Goal: Information Seeking & Learning: Check status

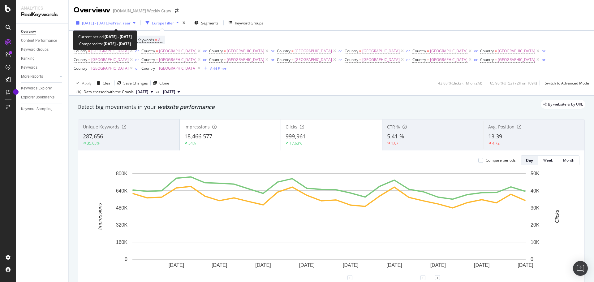
click at [130, 24] on span "vs Prev. Year" at bounding box center [119, 22] width 21 height 5
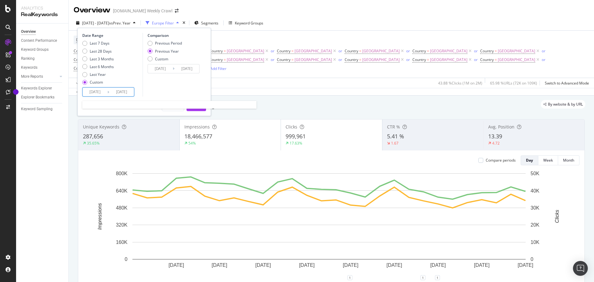
click at [102, 92] on input "[DATE]" at bounding box center [95, 91] width 25 height 9
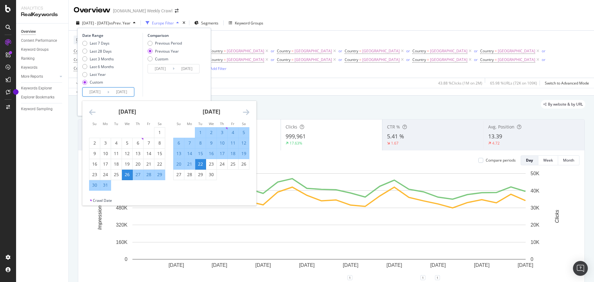
click at [248, 112] on icon "Move forward to switch to the next month." at bounding box center [246, 111] width 6 height 7
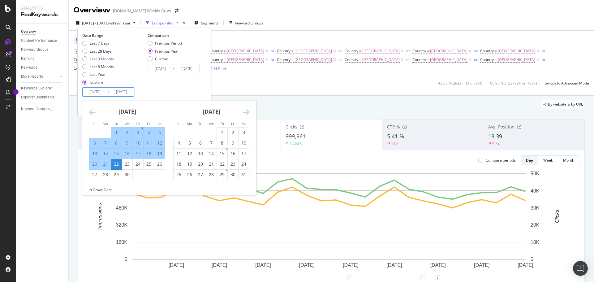
click at [248, 112] on icon "Move forward to switch to the next month." at bounding box center [246, 111] width 6 height 7
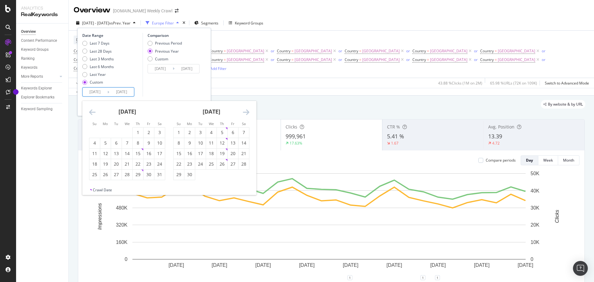
click at [248, 112] on icon "Move forward to switch to the next month." at bounding box center [246, 111] width 6 height 7
click at [200, 133] on div "1" at bounding box center [200, 132] width 11 height 6
type input "[DATE]"
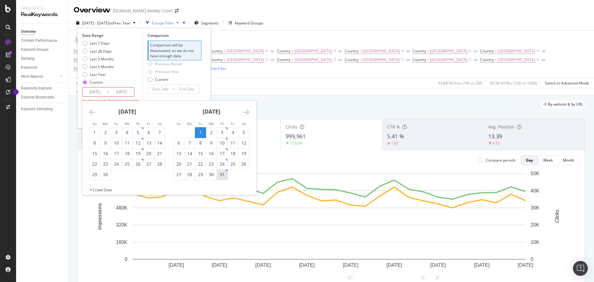
click at [227, 178] on div "31" at bounding box center [222, 174] width 11 height 10
type input "[DATE]"
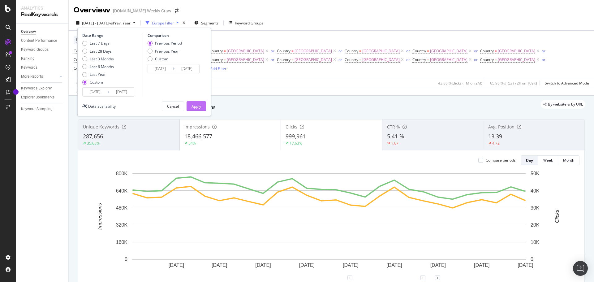
click at [199, 109] on div "Apply" at bounding box center [196, 105] width 10 height 9
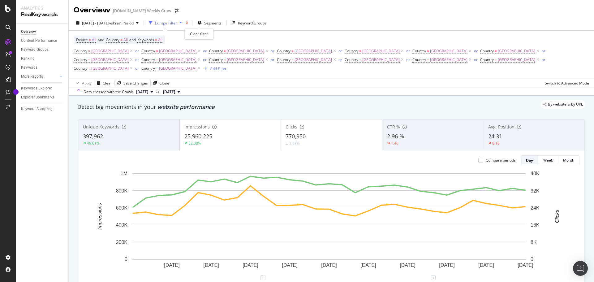
click at [188, 24] on icon "times" at bounding box center [186, 23] width 3 height 4
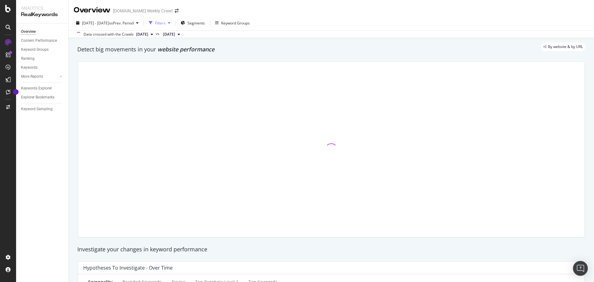
click at [165, 23] on div "Filters" at bounding box center [160, 22] width 11 height 5
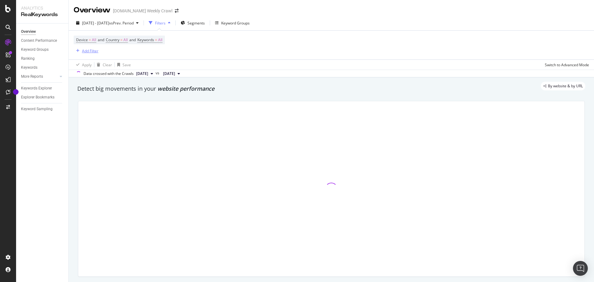
click at [77, 49] on icon "button" at bounding box center [77, 51] width 3 height 4
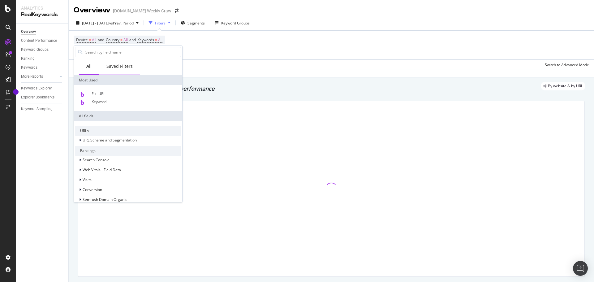
click at [122, 66] on div "Saved Filters" at bounding box center [119, 66] width 26 height 6
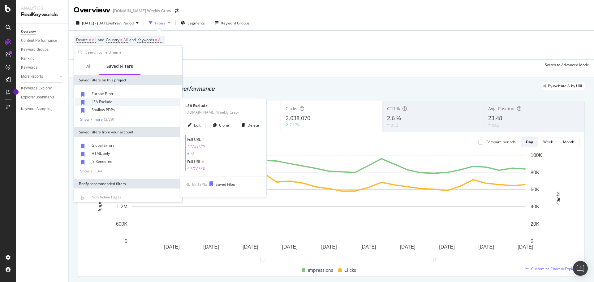
click at [121, 100] on div "LSA Exclude" at bounding box center [128, 102] width 106 height 8
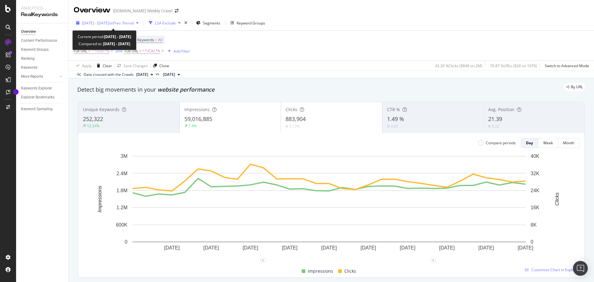
click at [109, 21] on span "[DATE] - [DATE]" at bounding box center [95, 22] width 27 height 5
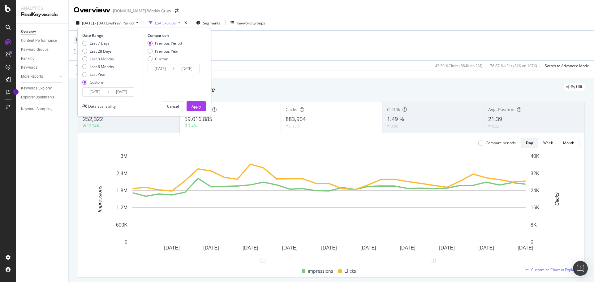
click at [104, 91] on input "[DATE]" at bounding box center [95, 91] width 25 height 9
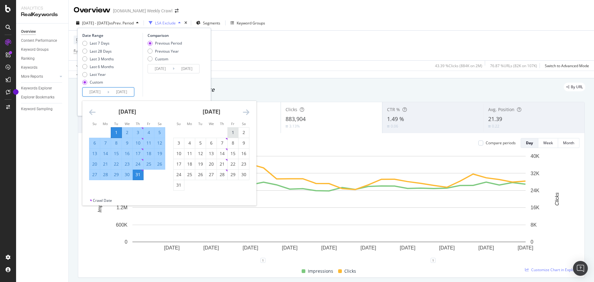
click at [231, 129] on div "1" at bounding box center [233, 132] width 11 height 6
type input "[DATE]"
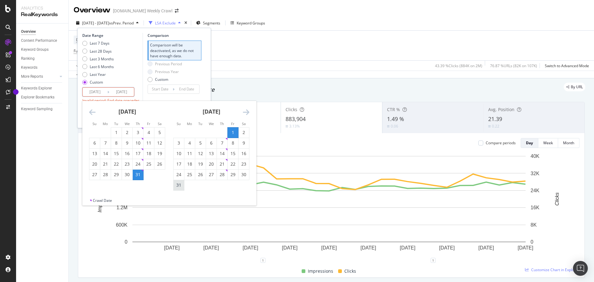
click at [179, 185] on div "31" at bounding box center [178, 185] width 11 height 6
type input "[DATE]"
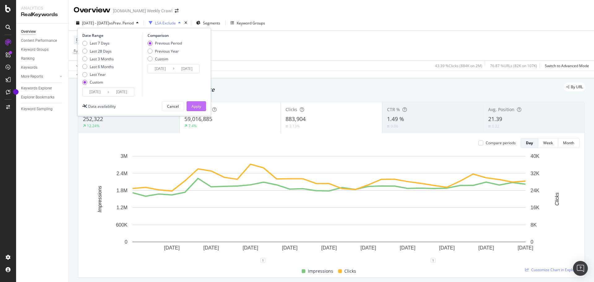
click at [202, 109] on button "Apply" at bounding box center [195, 106] width 19 height 10
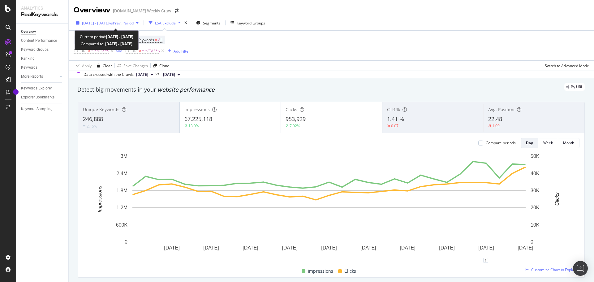
click at [133, 22] on span "vs Prev. Period" at bounding box center [121, 22] width 24 height 5
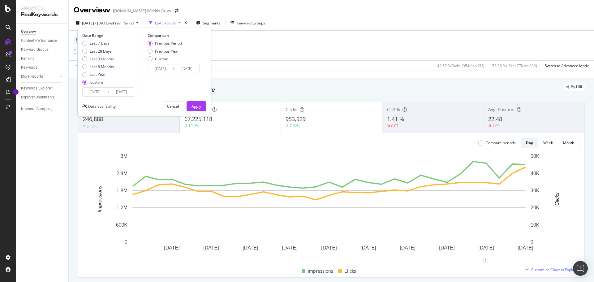
click at [94, 90] on input "[DATE]" at bounding box center [95, 91] width 25 height 9
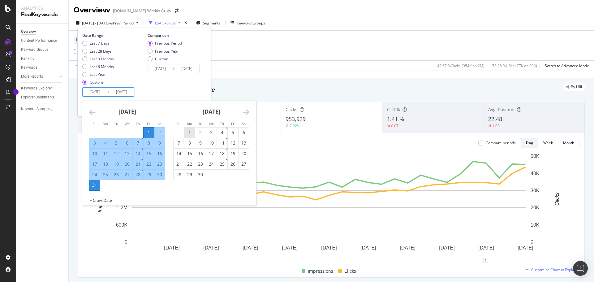
click at [191, 134] on div "1" at bounding box center [189, 132] width 11 height 6
type input "[DATE]"
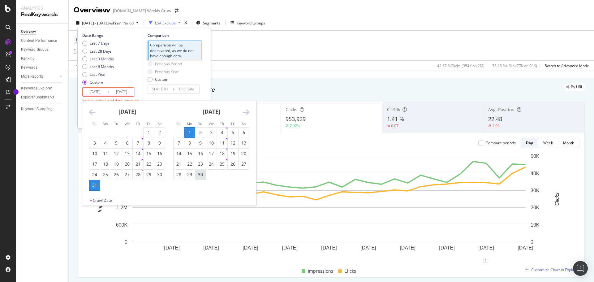
click at [204, 174] on div "30" at bounding box center [200, 174] width 11 height 6
type input "[DATE]"
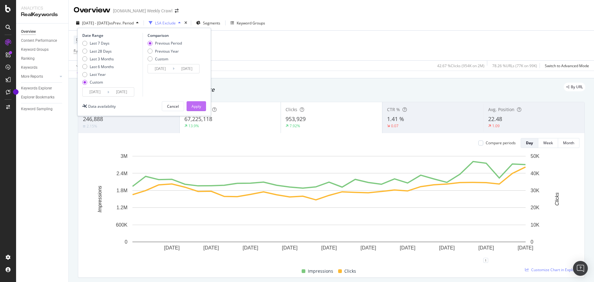
click at [201, 105] on button "Apply" at bounding box center [195, 106] width 19 height 10
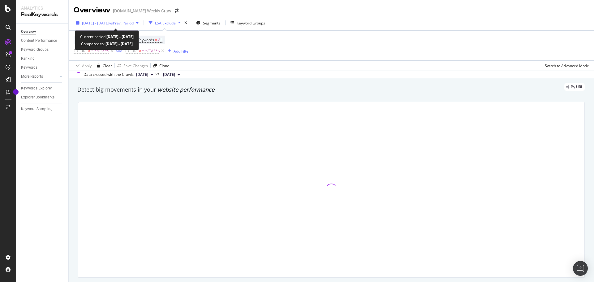
click at [109, 23] on span "[DATE] - [DATE]" at bounding box center [95, 22] width 27 height 5
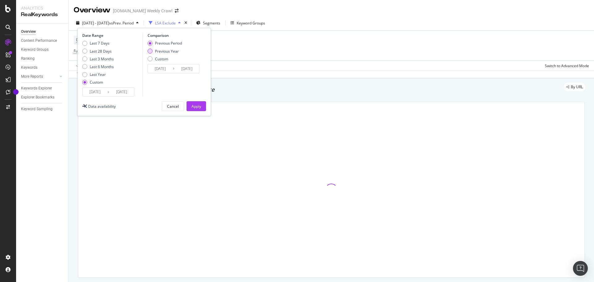
click at [170, 53] on div "Previous Year" at bounding box center [167, 51] width 24 height 5
type input "[DATE]"
click at [197, 105] on div "Apply" at bounding box center [196, 106] width 10 height 5
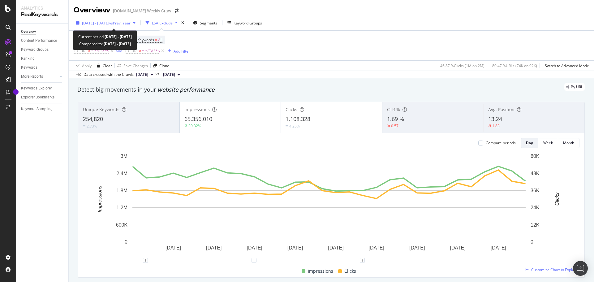
click at [130, 24] on span "vs Prev. Year" at bounding box center [119, 22] width 21 height 5
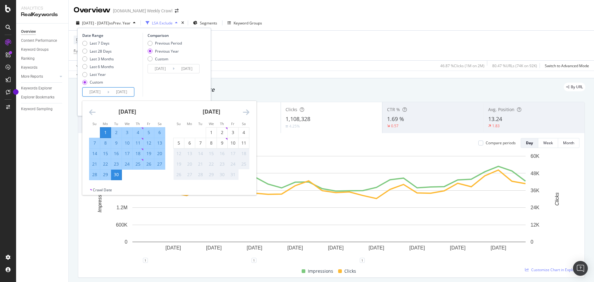
click at [96, 88] on input "[DATE]" at bounding box center [95, 91] width 25 height 9
click at [91, 109] on icon "Move backward to switch to the previous month." at bounding box center [92, 111] width 6 height 7
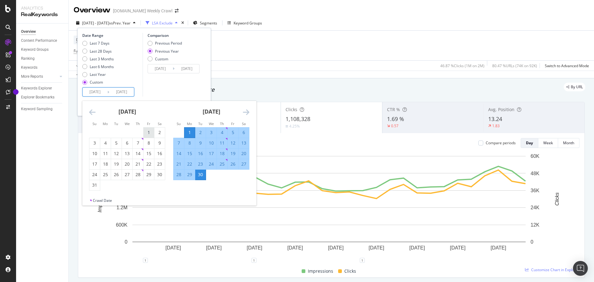
click at [147, 132] on div "1" at bounding box center [148, 132] width 11 height 6
type input "[DATE]"
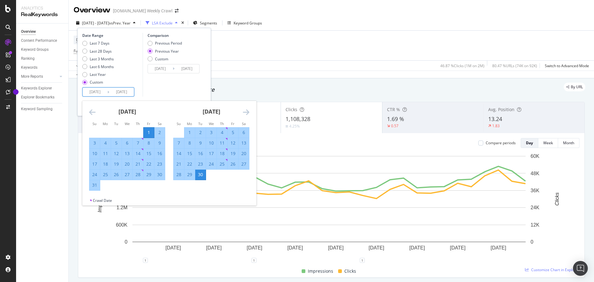
click at [91, 187] on div "31" at bounding box center [94, 185] width 11 height 6
type input "[DATE]"
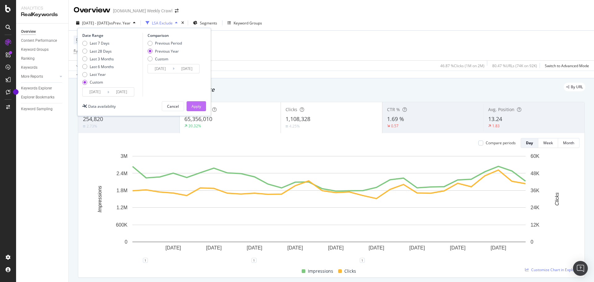
click at [202, 106] on button "Apply" at bounding box center [195, 106] width 19 height 10
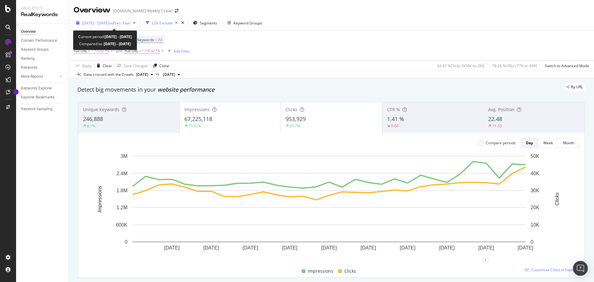
click at [126, 26] on div "[DATE] - [DATE] vs Prev. Year" at bounding box center [106, 22] width 64 height 9
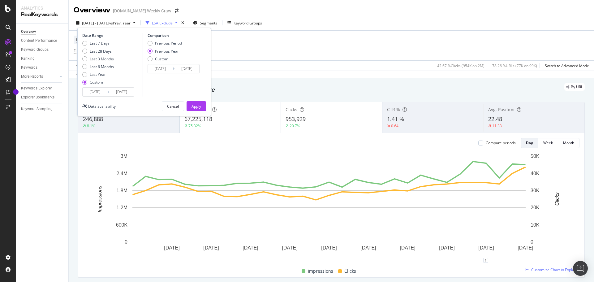
click at [96, 92] on input "[DATE]" at bounding box center [95, 91] width 25 height 9
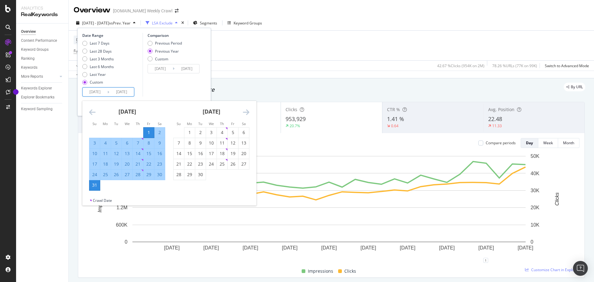
click at [91, 113] on icon "Move backward to switch to the previous month." at bounding box center [92, 111] width 6 height 7
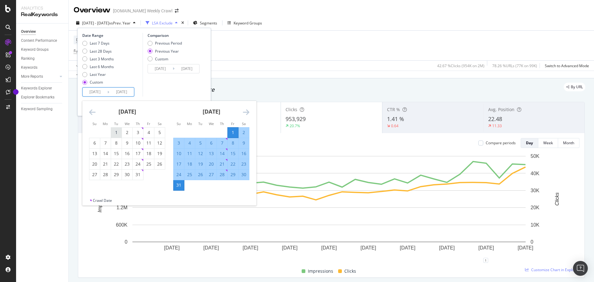
click at [113, 130] on div "1" at bounding box center [116, 132] width 11 height 6
type input "[DATE]"
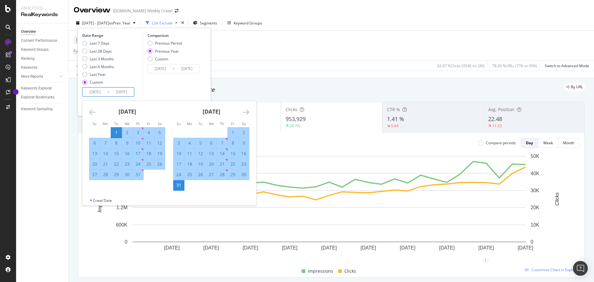
click at [135, 175] on div "31" at bounding box center [138, 174] width 11 height 6
type input "[DATE]"
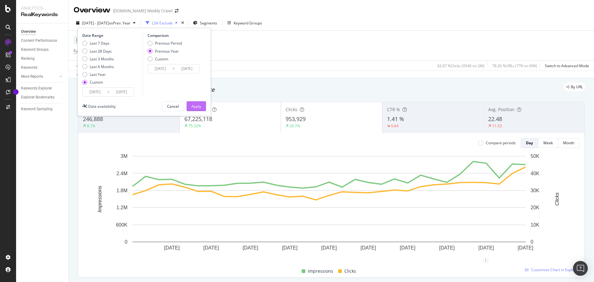
click at [199, 109] on div "Apply" at bounding box center [196, 105] width 10 height 9
